Goal: Check status

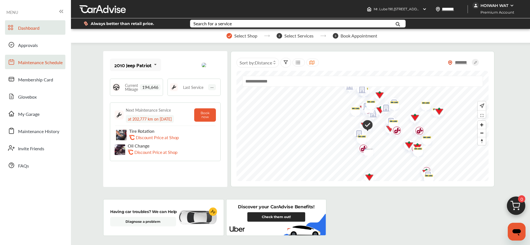
click at [40, 61] on span "Maintenance Schedule" at bounding box center [40, 62] width 45 height 7
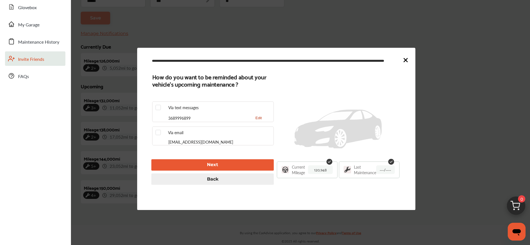
scroll to position [129, 0]
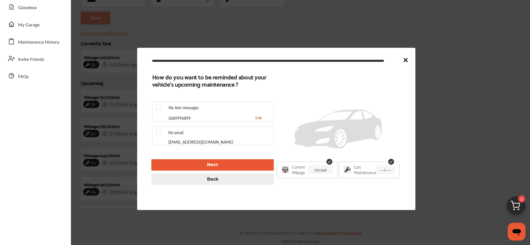
type input "***"
click at [45, 45] on span "Maintenance History" at bounding box center [38, 42] width 41 height 7
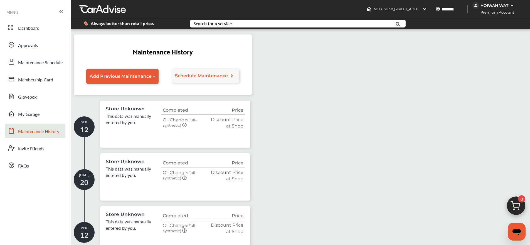
scroll to position [11, 0]
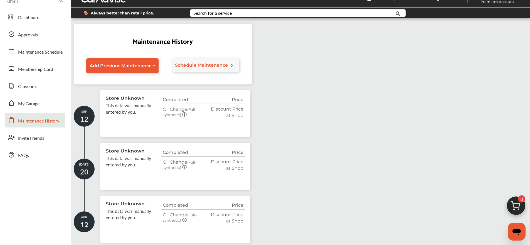
click at [185, 115] on icon at bounding box center [184, 114] width 4 height 4
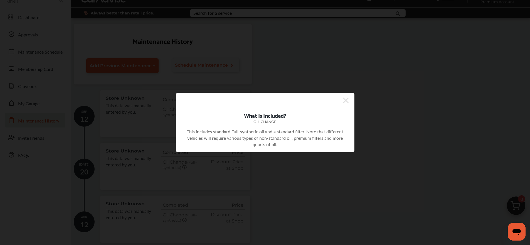
click at [348, 99] on icon at bounding box center [346, 100] width 6 height 9
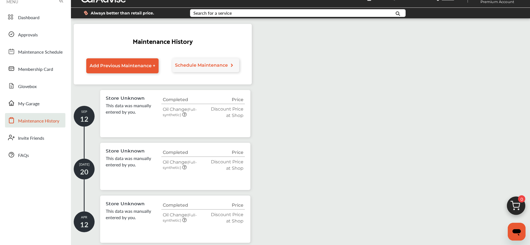
click at [185, 167] on icon at bounding box center [184, 167] width 4 height 4
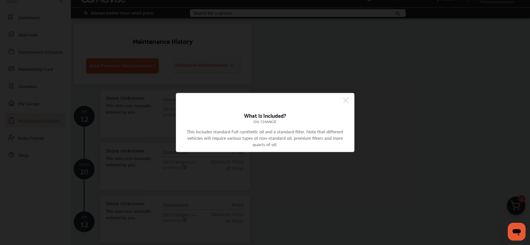
click at [348, 100] on icon at bounding box center [346, 100] width 6 height 9
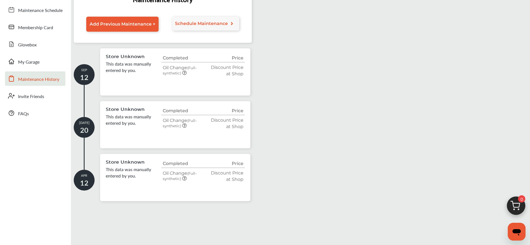
scroll to position [0, 0]
